Goal: Contribute content: Add original content to the website for others to see

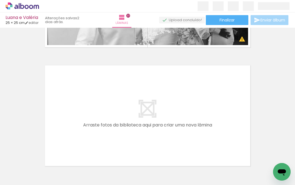
scroll to position [0, 1352]
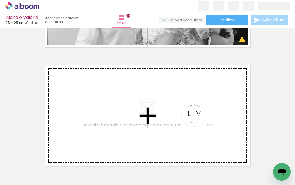
click at [197, 117] on quentale-workspace at bounding box center [147, 92] width 295 height 185
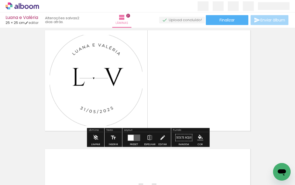
scroll to position [2392, 0]
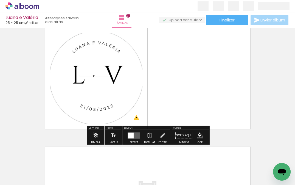
click at [138, 135] on quentale-layouter at bounding box center [134, 135] width 13 height 6
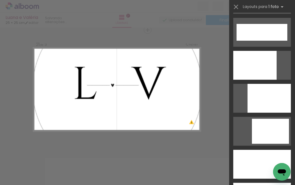
scroll to position [1517, 0]
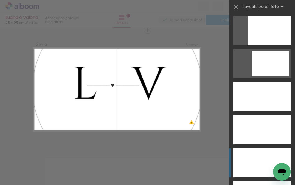
click at [261, 144] on div at bounding box center [263, 129] width 58 height 29
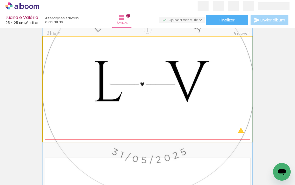
drag, startPoint x: 179, startPoint y: 106, endPoint x: 188, endPoint y: 106, distance: 8.8
click at [188, 106] on div at bounding box center [148, 89] width 210 height 211
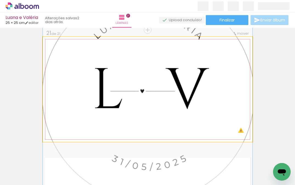
drag, startPoint x: 174, startPoint y: 97, endPoint x: 175, endPoint y: 104, distance: 6.9
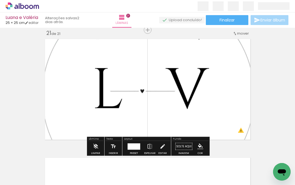
click at [136, 146] on div at bounding box center [134, 146] width 13 height 6
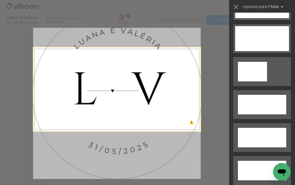
scroll to position [1649, 0]
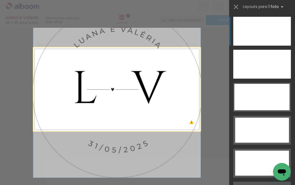
drag, startPoint x: 142, startPoint y: 86, endPoint x: 157, endPoint y: 84, distance: 15.5
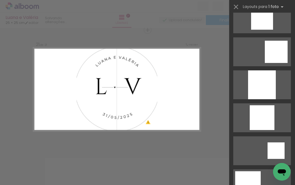
scroll to position [0, 0]
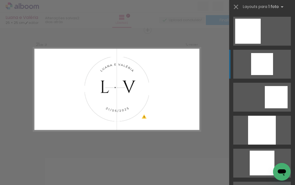
click at [253, 67] on div at bounding box center [262, 64] width 22 height 22
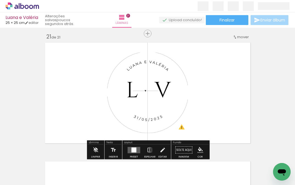
scroll to position [2378, 0]
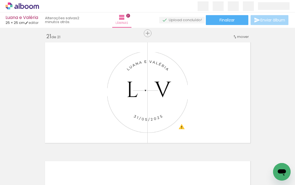
scroll to position [0, 1352]
